Goal: Task Accomplishment & Management: Use online tool/utility

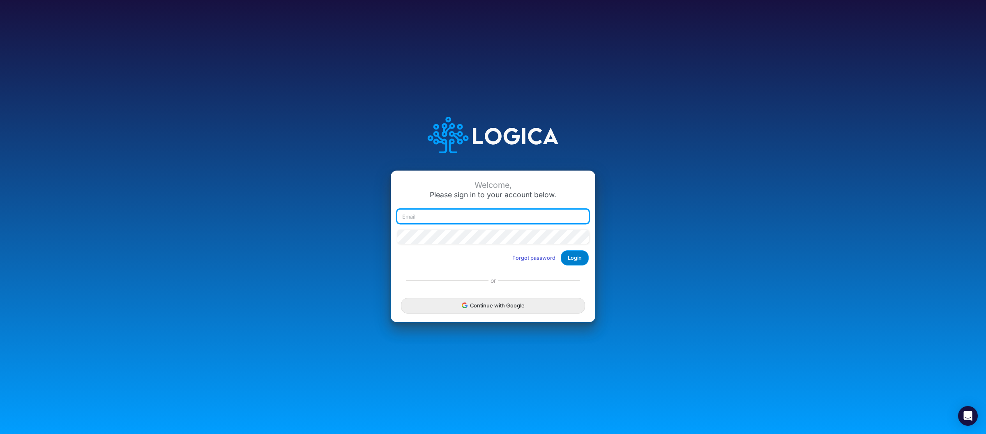
type input "[PERSON_NAME][EMAIL_ADDRESS][DOMAIN_NAME]"
click at [579, 256] on button "Login" at bounding box center [575, 257] width 28 height 15
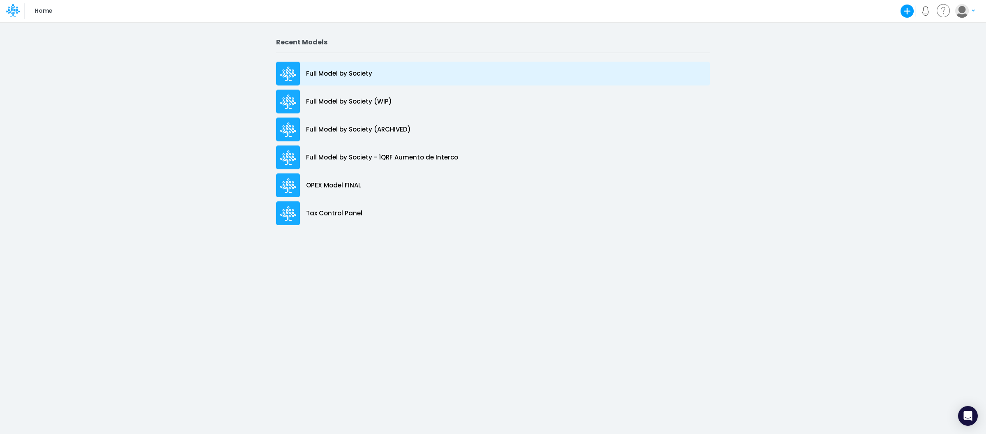
click at [350, 74] on p "Full Model by Society" at bounding box center [339, 73] width 66 height 9
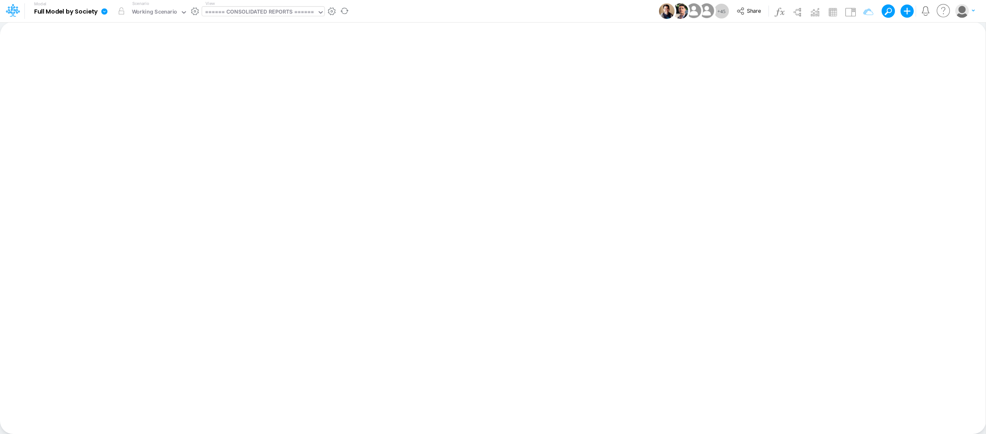
click at [262, 9] on div "====== CONSOLIDATED REPORTS ======" at bounding box center [259, 12] width 109 height 9
type input "import"
click at [276, 25] on div "Taxes Model (01BR) Import Taxes" at bounding box center [257, 27] width 111 height 14
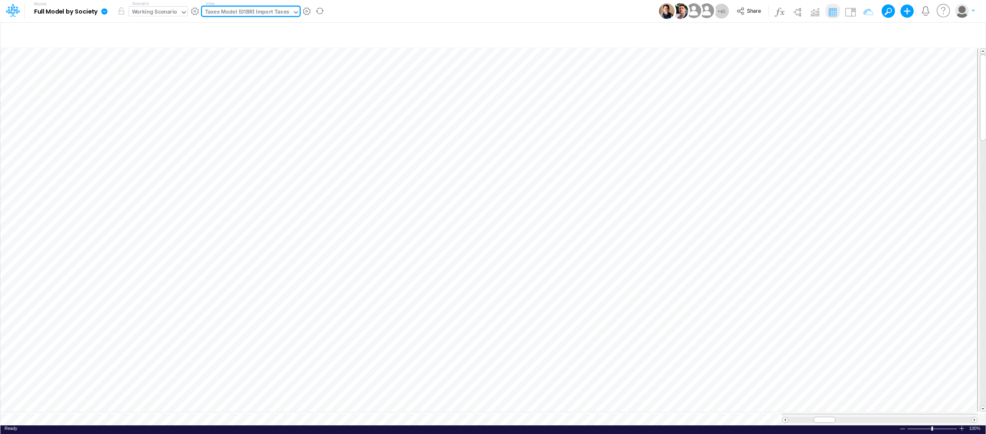
click at [171, 11] on div "Working Scenario" at bounding box center [155, 12] width 46 height 9
type input "inter"
click at [270, 8] on div "Taxes Model (01BR) Import Taxes" at bounding box center [247, 12] width 84 height 9
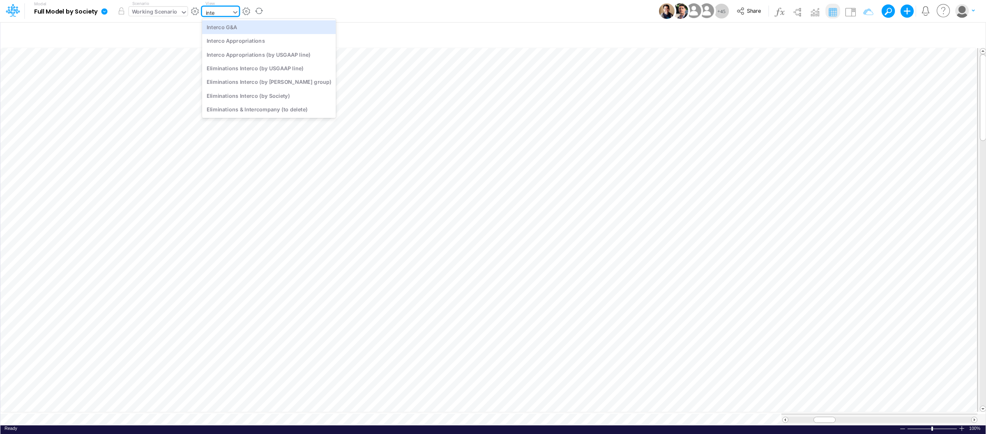
type input "inter"
type input "Intercos G&A"
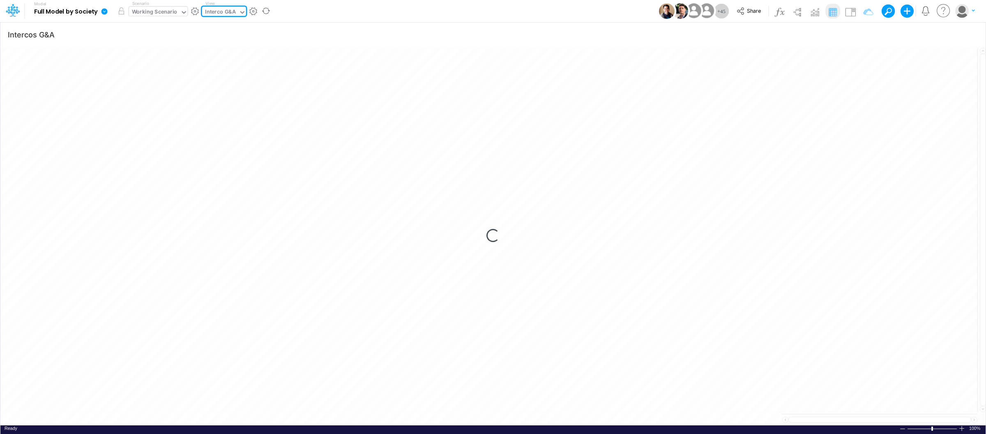
click at [101, 9] on icon at bounding box center [104, 11] width 7 height 7
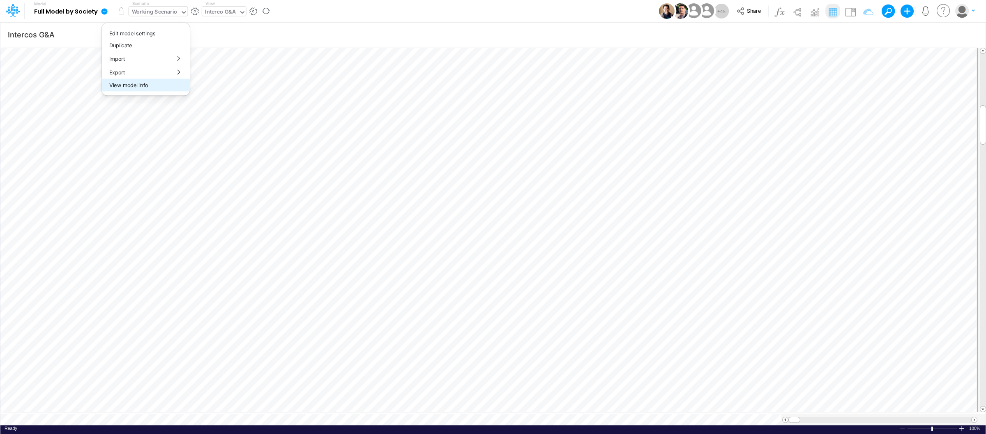
click at [132, 83] on button "View model info" at bounding box center [146, 85] width 88 height 13
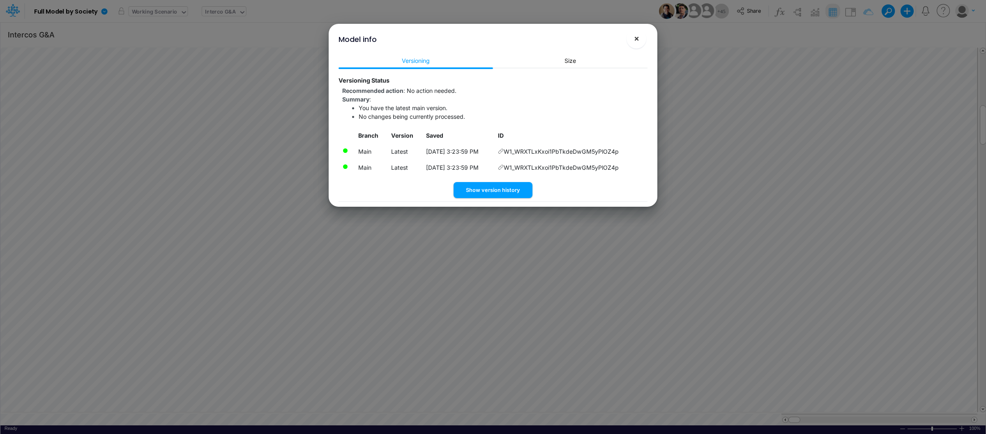
click at [634, 43] on button "×" at bounding box center [636, 39] width 20 height 20
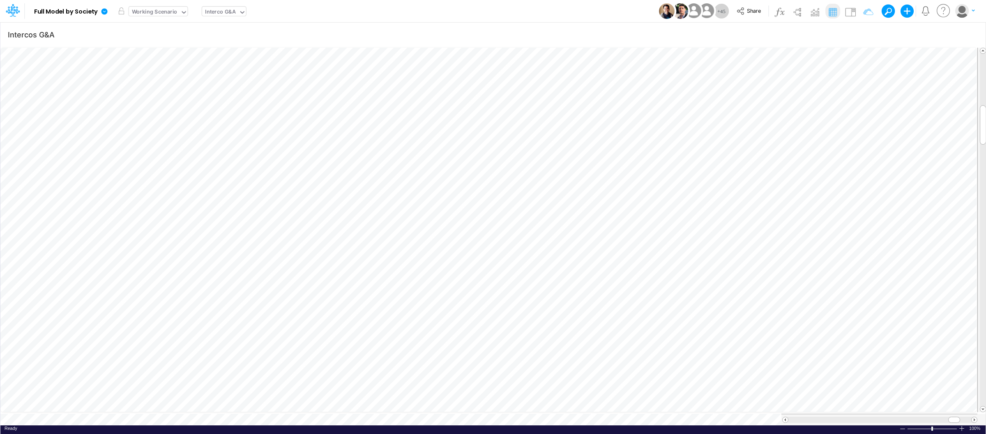
scroll to position [0, 0]
click at [961, 425] on div at bounding box center [961, 428] width 7 height 6
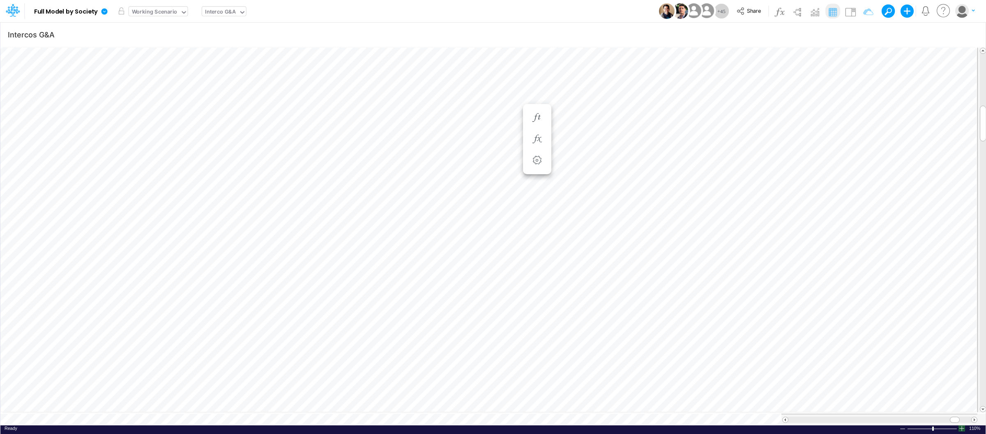
click at [961, 425] on div at bounding box center [961, 428] width 7 height 6
type input "Intercos G&A"
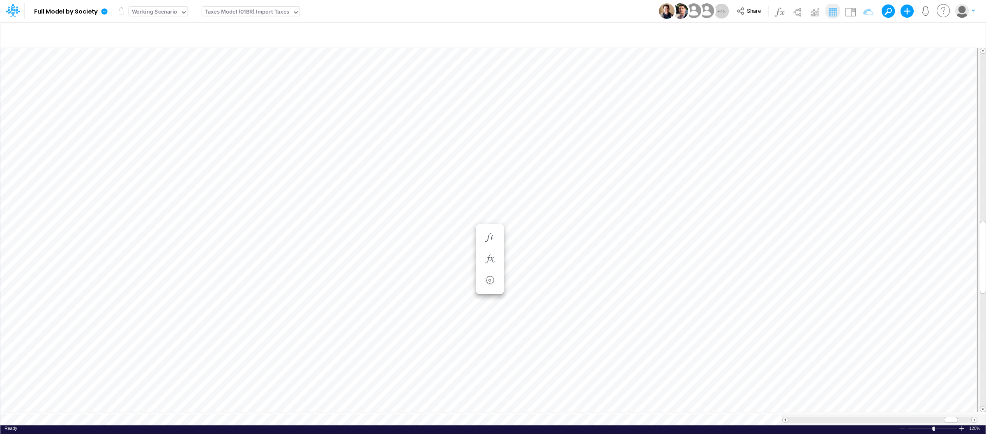
type input "Intercos G&A"
click at [533, 280] on button "button" at bounding box center [527, 287] width 15 height 16
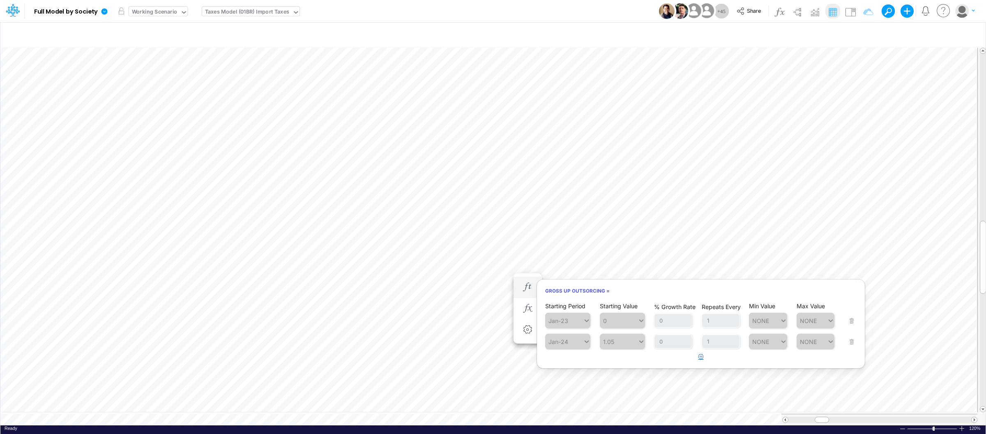
click at [703, 355] on icon "button" at bounding box center [700, 356] width 5 height 5
click at [575, 366] on div "Type to search..." at bounding box center [571, 362] width 45 height 7
click at [568, 389] on div "Aug-25" at bounding box center [567, 385] width 45 height 14
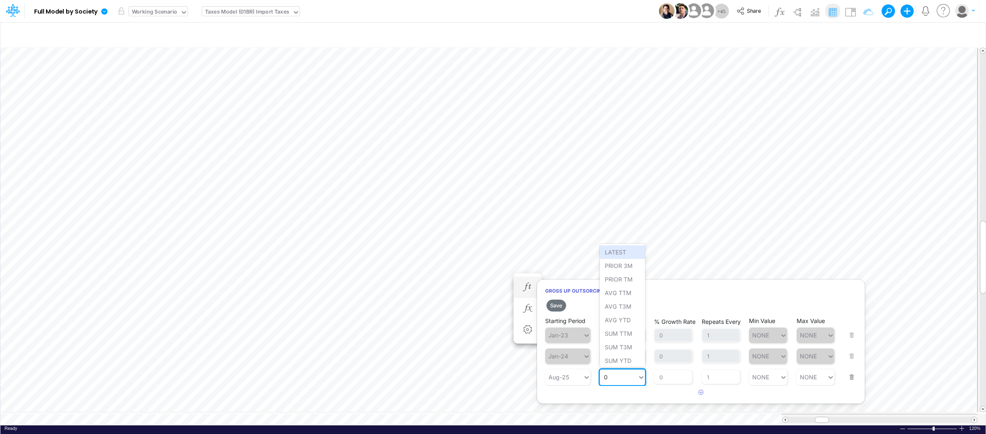
click at [612, 379] on div "0 0" at bounding box center [619, 377] width 38 height 12
click at [627, 360] on div "Set value 1.02%" at bounding box center [627, 359] width 54 height 14
type input "1.02%"
click at [559, 304] on button "Save" at bounding box center [556, 305] width 20 height 12
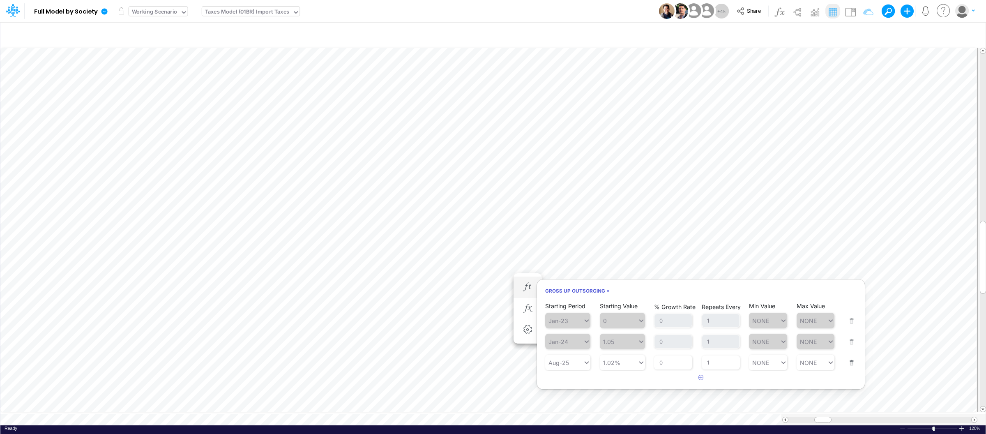
click at [636, 288] on h6 "Gross UP Outsorcing =" at bounding box center [701, 290] width 328 height 14
click at [632, 381] on article at bounding box center [701, 378] width 328 height 14
type input "1.02%"
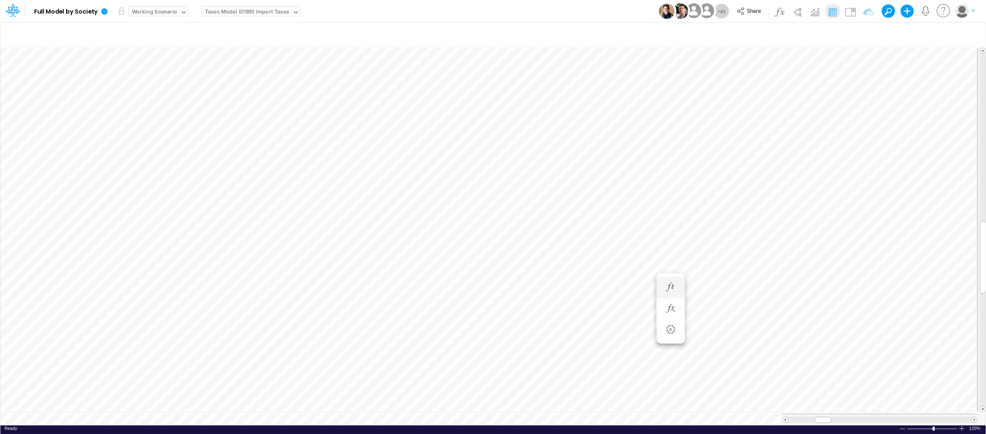
scroll to position [0, 0]
click at [577, 286] on icon "button" at bounding box center [575, 287] width 12 height 9
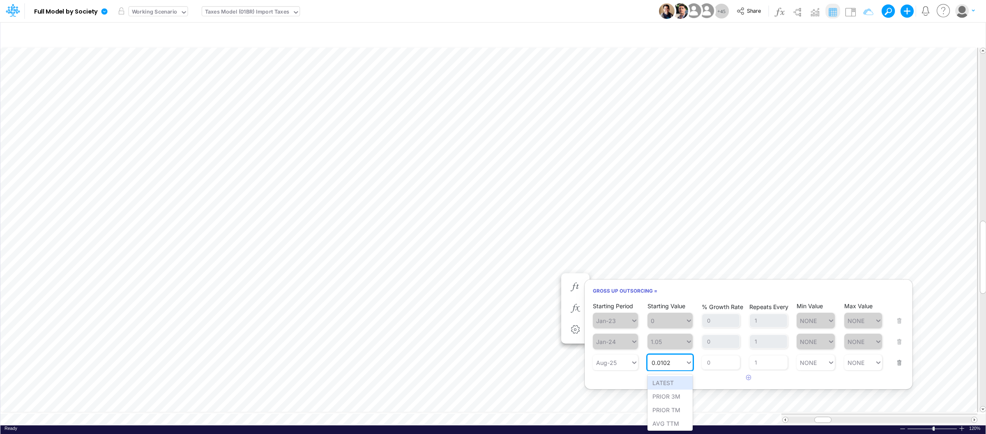
click at [674, 365] on div "0.0102 0.0102" at bounding box center [666, 362] width 38 height 12
click at [679, 379] on div "Set value 1.02" at bounding box center [671, 383] width 48 height 14
type input "1.02"
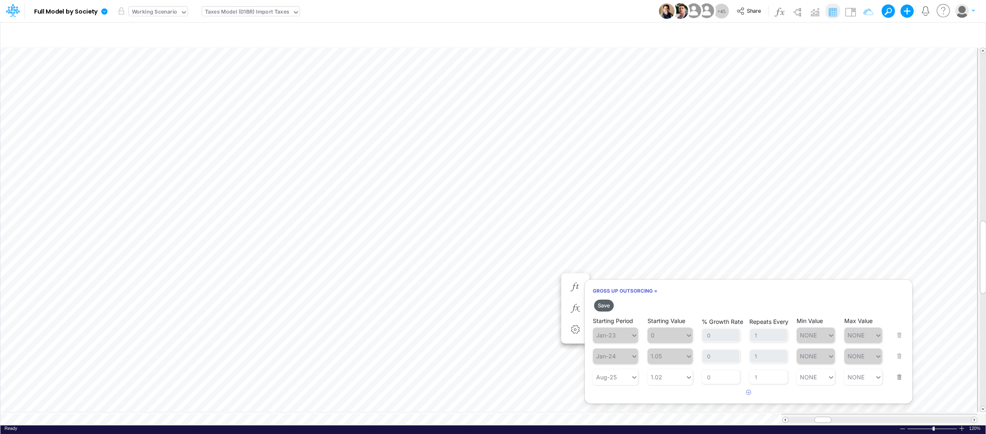
click at [604, 305] on button "Save" at bounding box center [604, 305] width 20 height 12
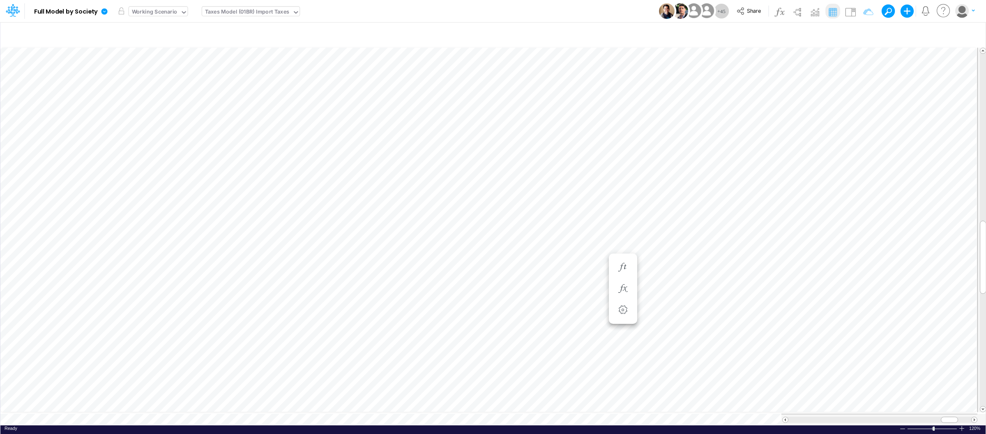
scroll to position [0, 0]
type input "Intercos G&A"
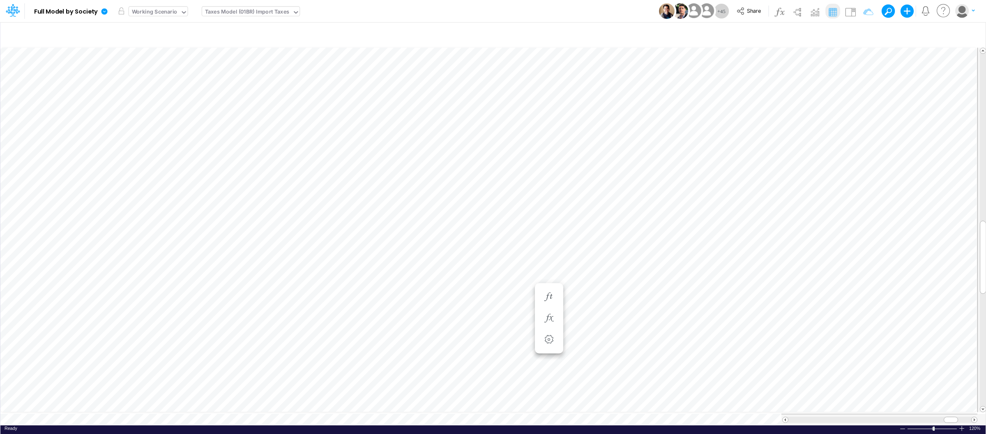
scroll to position [0, 0]
type input "Intercos G&A"
click at [579, 252] on icon "button" at bounding box center [575, 249] width 12 height 9
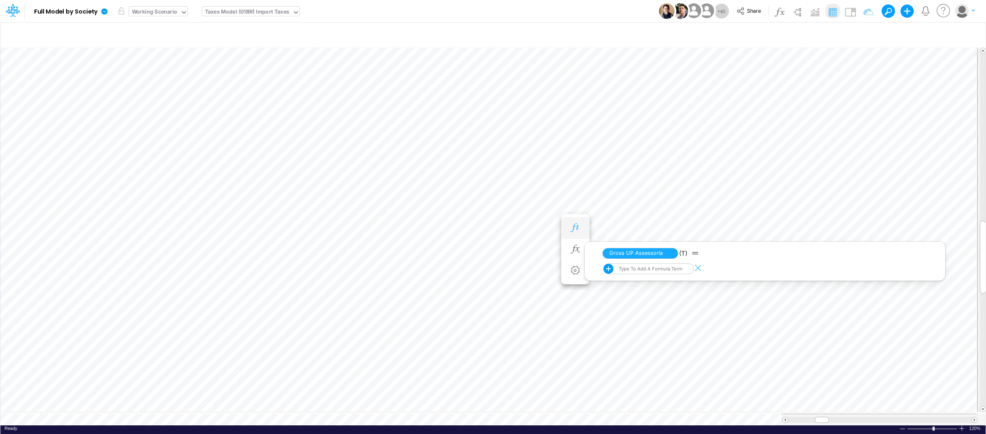
click at [577, 232] on button "button" at bounding box center [575, 228] width 15 height 16
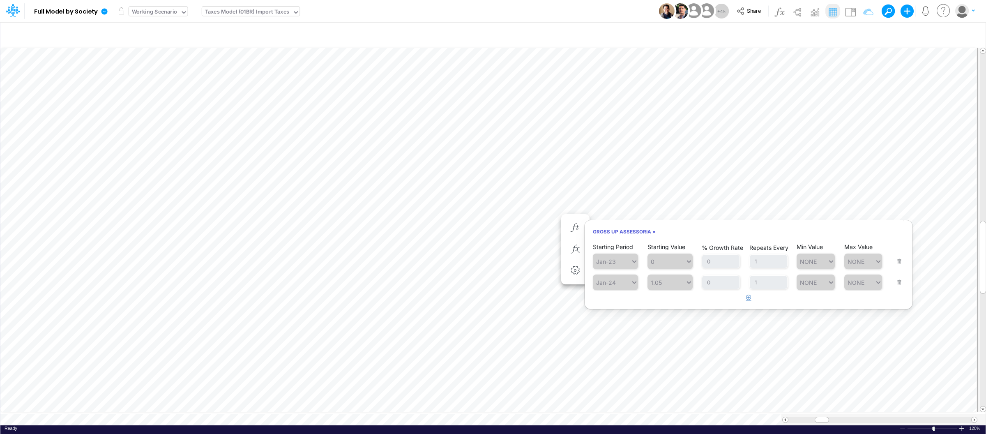
click at [744, 301] on button "button" at bounding box center [749, 298] width 16 height 14
click at [625, 304] on div "Type to search..." at bounding box center [619, 303] width 45 height 7
click at [610, 322] on div "Aug-25" at bounding box center [615, 320] width 45 height 14
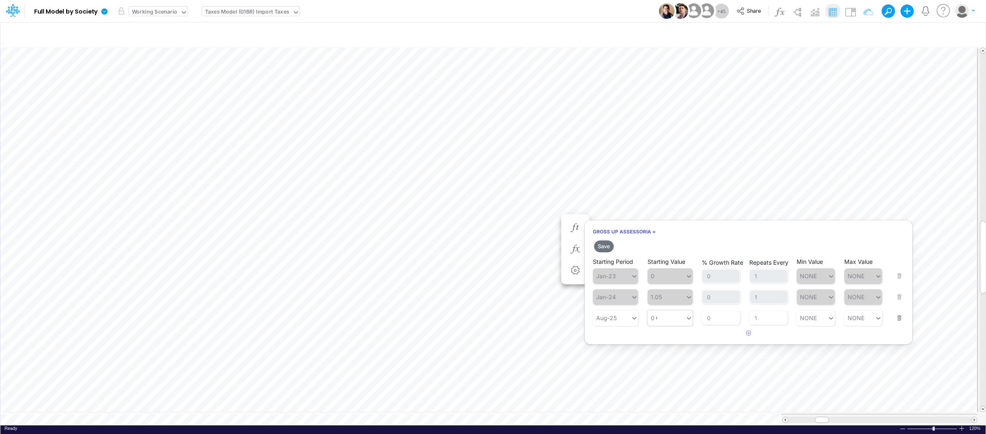
click at [676, 319] on div "0 0" at bounding box center [666, 318] width 38 height 12
click at [675, 336] on div "Set value 1.02" at bounding box center [671, 338] width 48 height 14
type input "1.02"
click at [601, 245] on button "Save" at bounding box center [604, 246] width 20 height 12
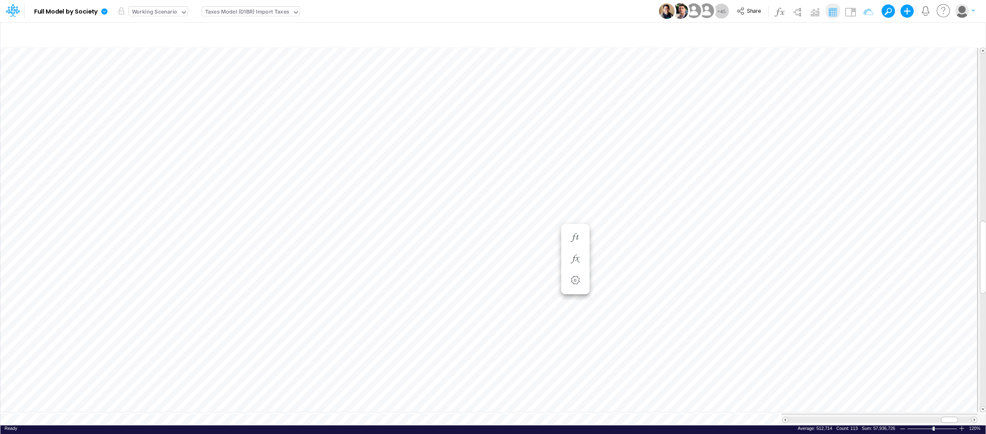
type input "Intercos G&A"
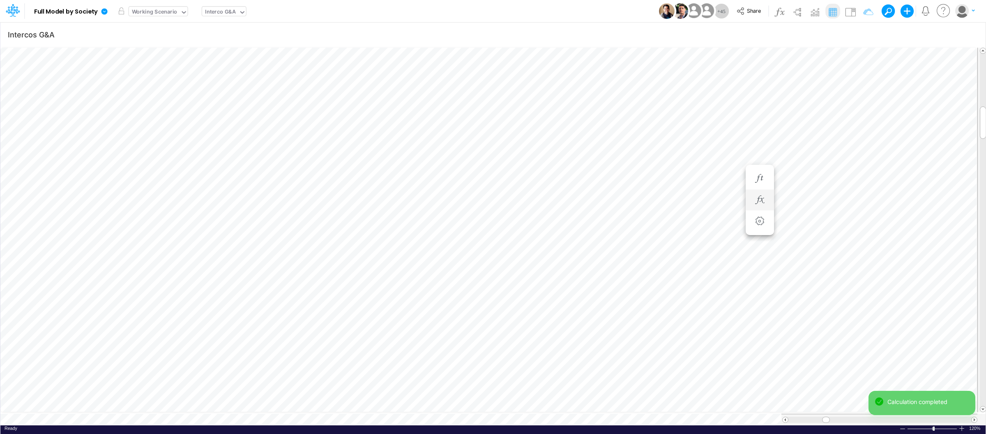
scroll to position [0, 0]
click at [223, 11] on div "Interco G&A" at bounding box center [220, 12] width 31 height 9
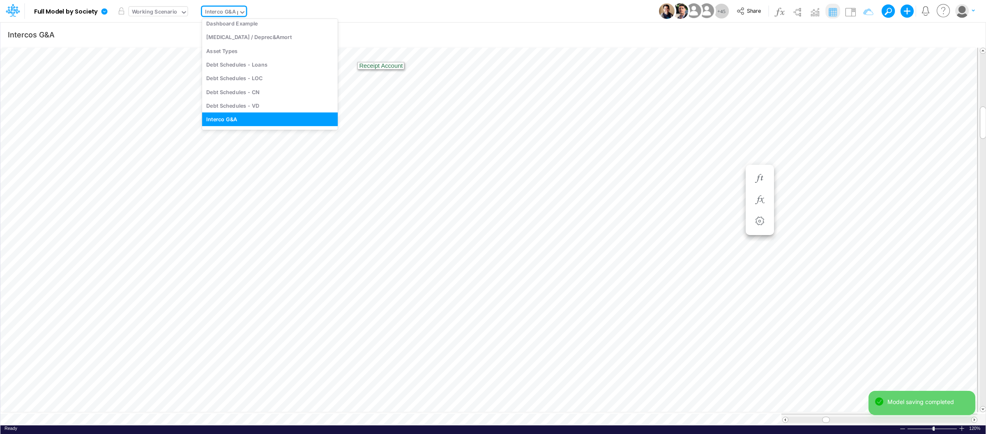
type input "bs"
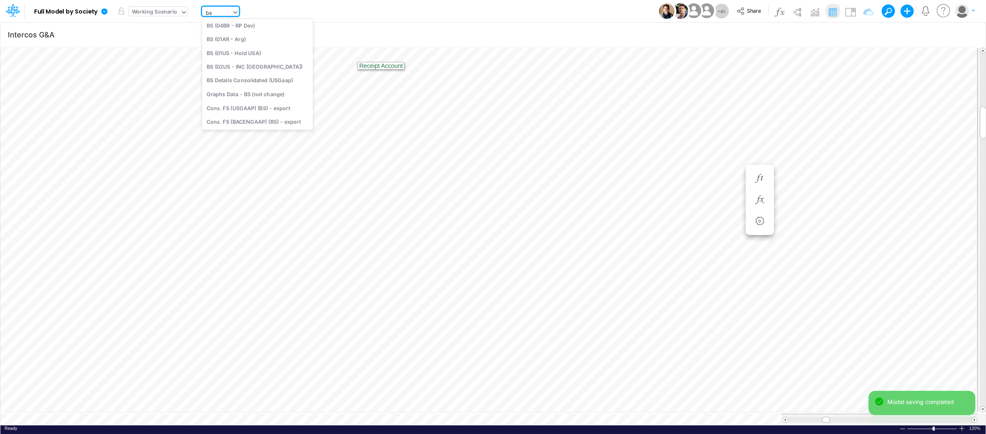
scroll to position [11, 0]
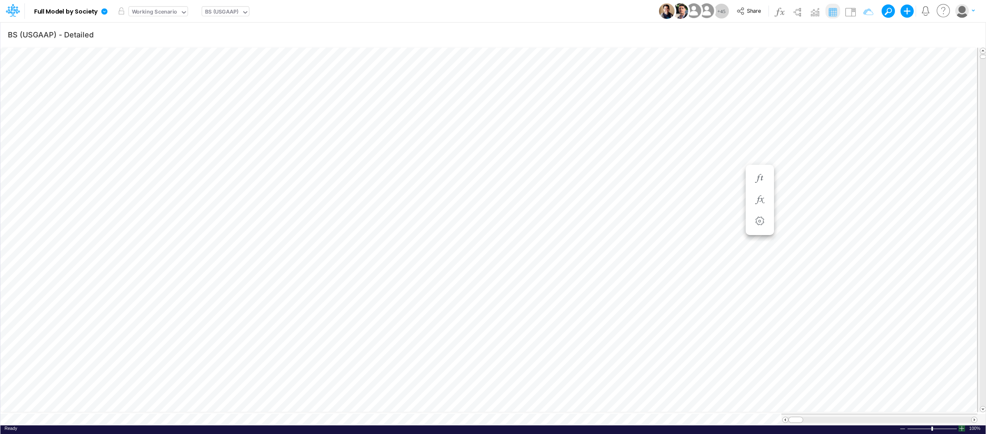
click at [963, 425] on div at bounding box center [961, 428] width 7 height 6
type input "Intercos G&A"
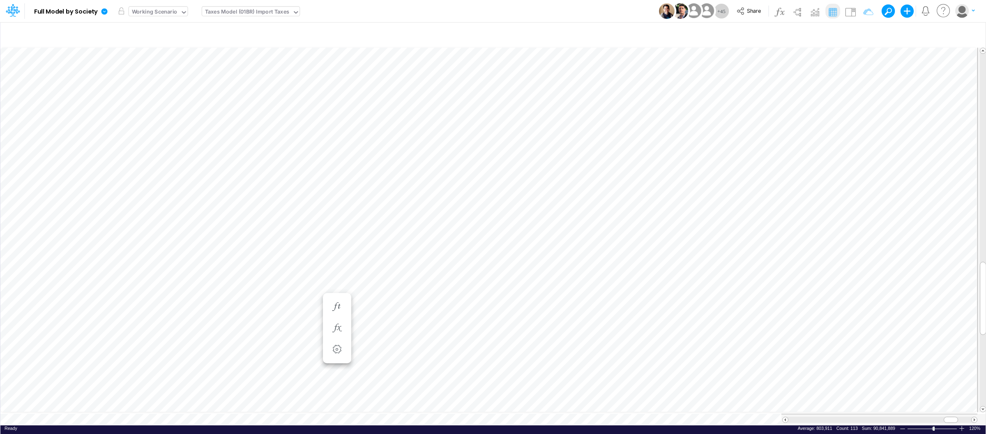
type input "Intercos G&A"
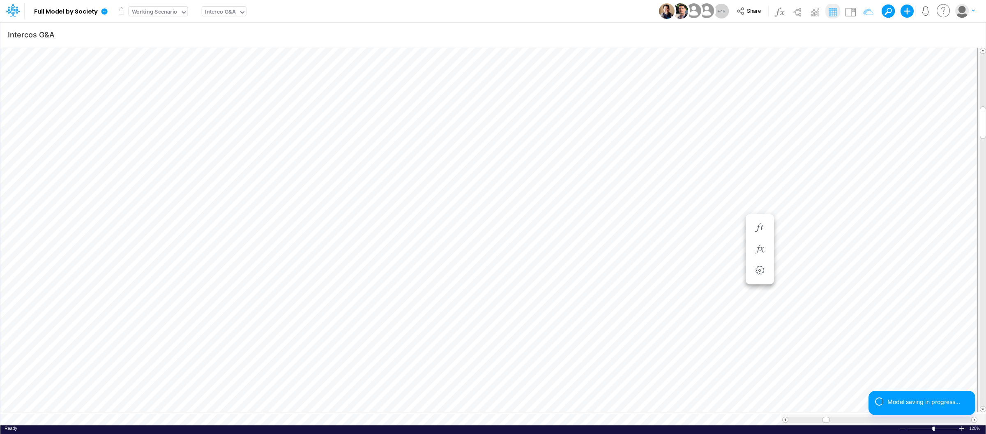
scroll to position [0, 0]
type input "BS (USGAAP) - Detailed"
